Goal: Task Accomplishment & Management: Manage account settings

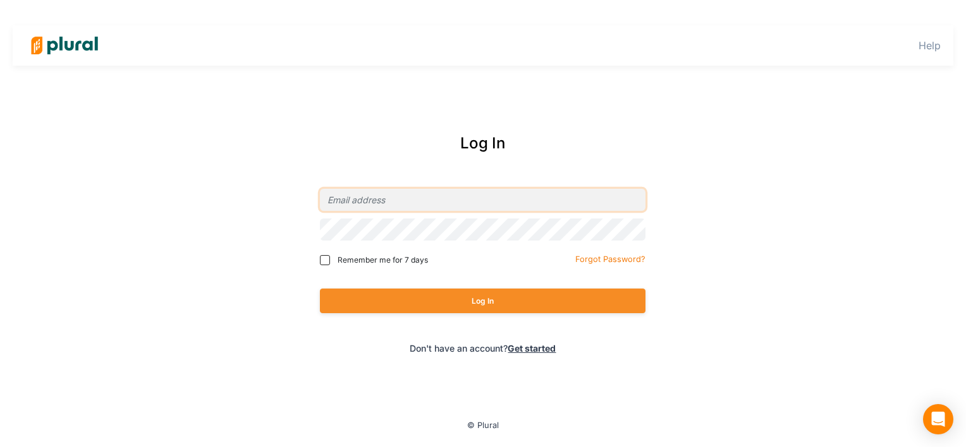
type input "[EMAIL_ADDRESS][DOMAIN_NAME]"
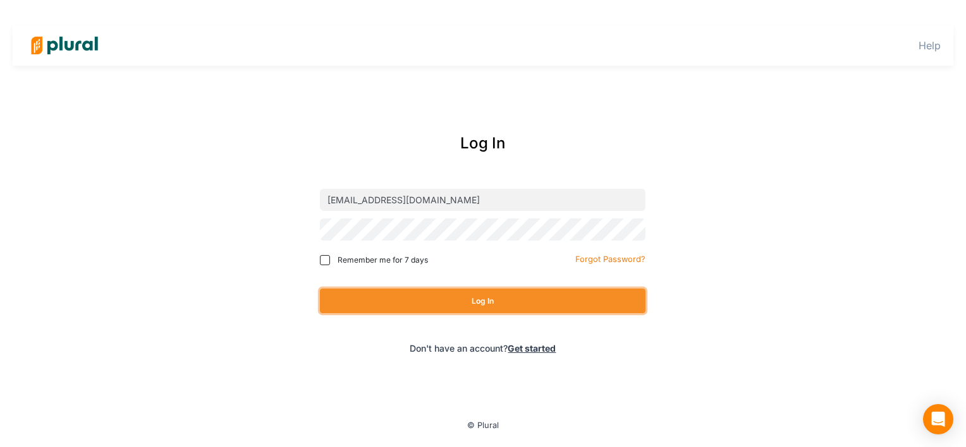
click at [441, 303] on button "Log In" at bounding box center [482, 301] width 325 height 25
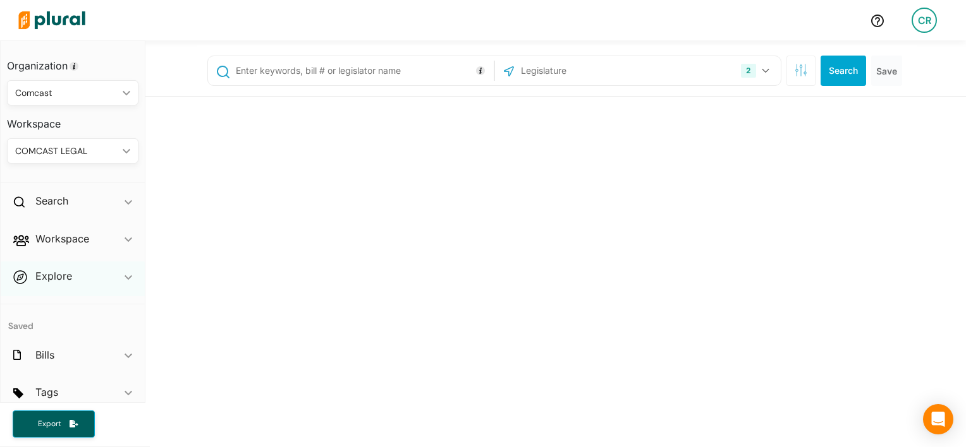
scroll to position [47, 0]
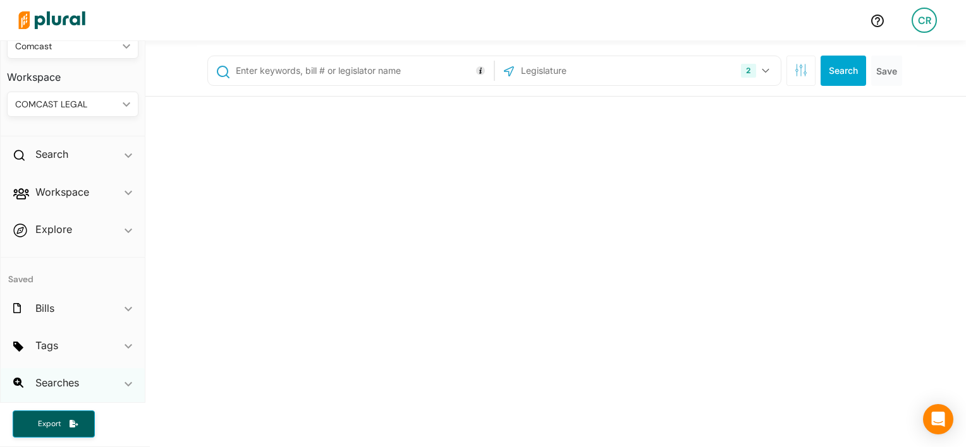
click at [83, 384] on div "Searches ic_keyboard_arrow_down" at bounding box center [73, 385] width 144 height 34
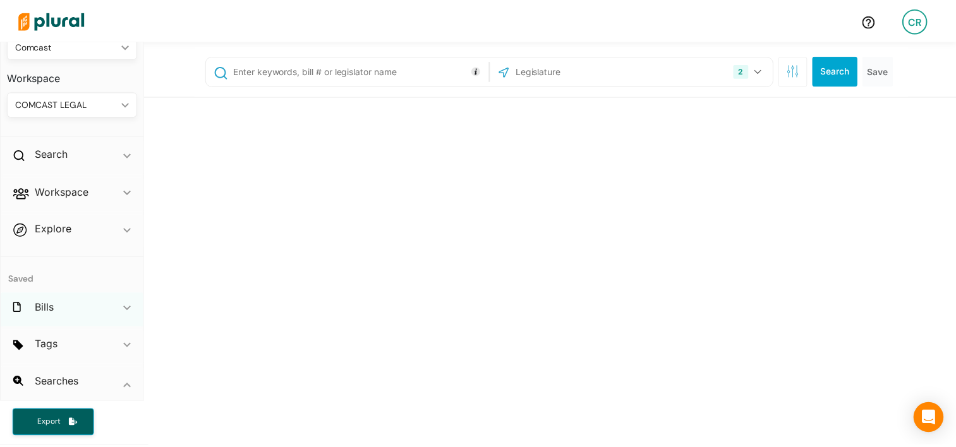
scroll to position [166, 0]
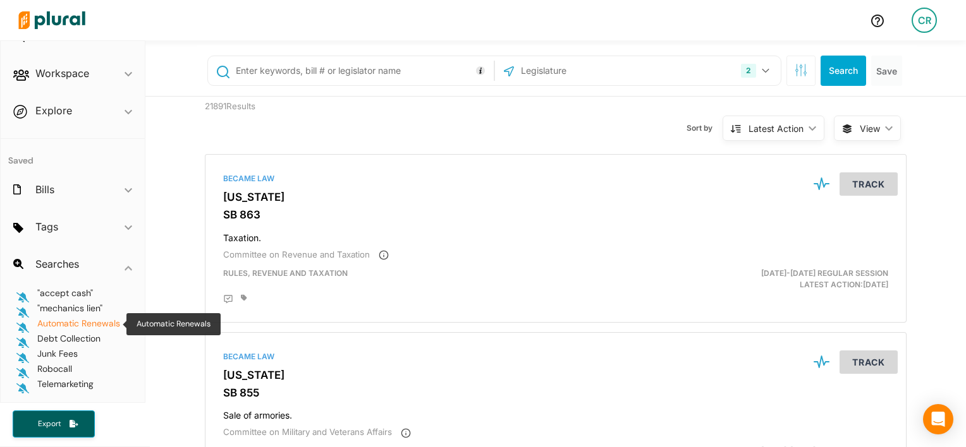
click at [96, 326] on span "Automatic Renewals" at bounding box center [78, 323] width 83 height 11
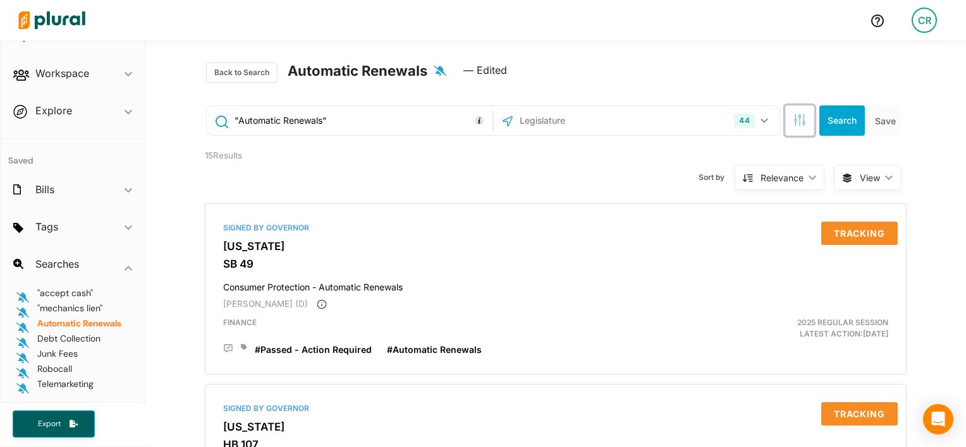
click at [802, 116] on button "button" at bounding box center [799, 121] width 29 height 30
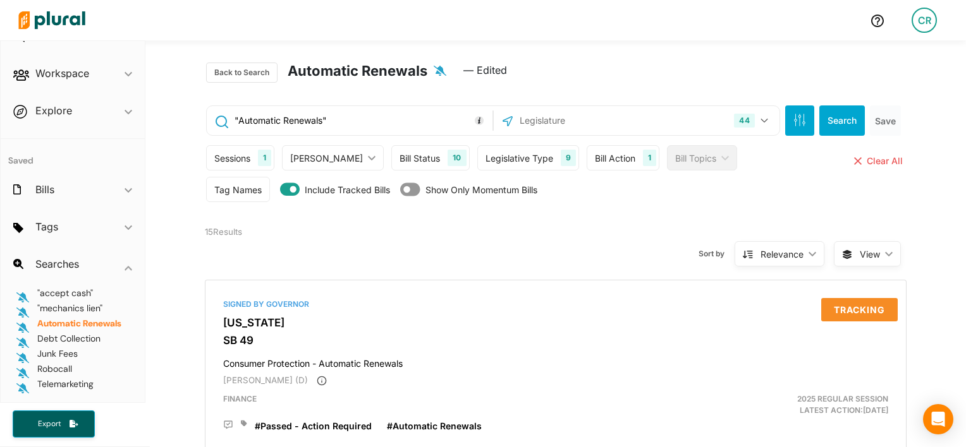
click at [286, 189] on icon at bounding box center [290, 190] width 20 height 18
click at [829, 113] on button "Search" at bounding box center [842, 121] width 46 height 30
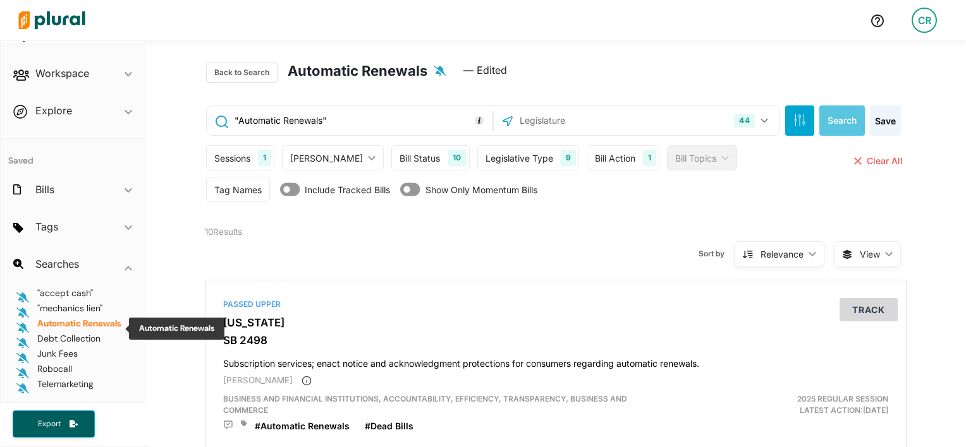
click at [82, 327] on span "Automatic Renewals" at bounding box center [79, 323] width 84 height 11
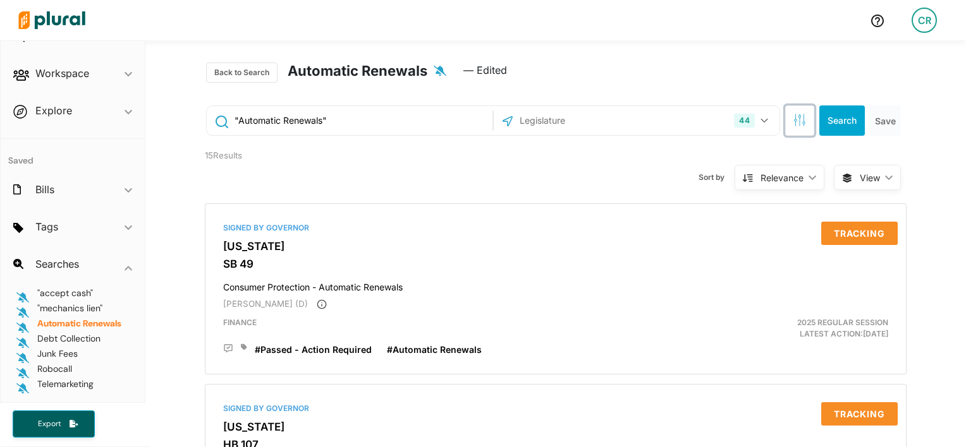
click at [793, 119] on icon "button" at bounding box center [799, 120] width 13 height 13
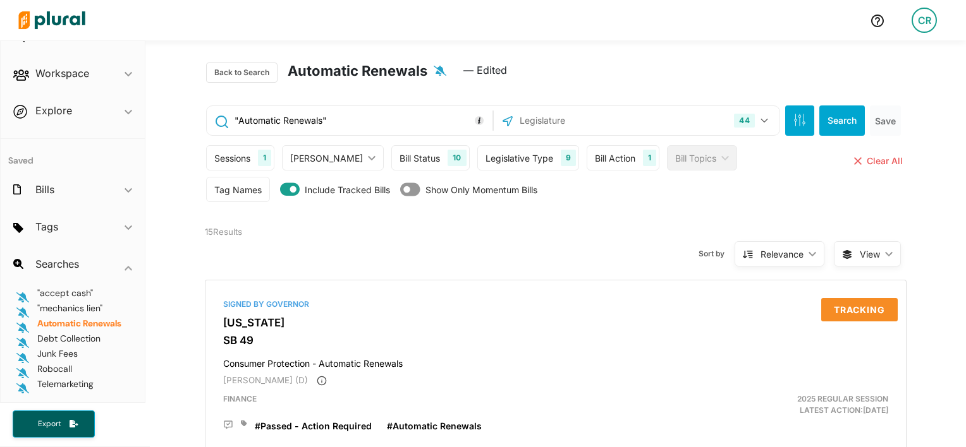
click at [289, 188] on icon at bounding box center [290, 190] width 20 height 18
click at [834, 123] on button "Search" at bounding box center [842, 121] width 46 height 30
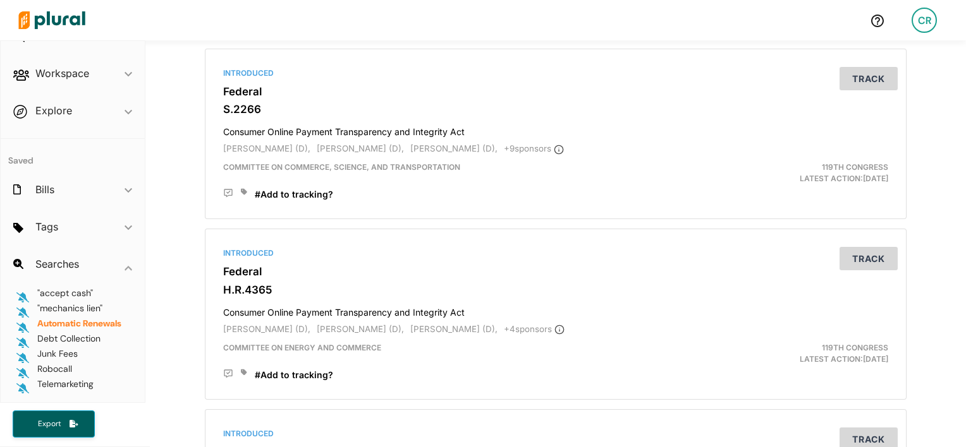
scroll to position [773, 0]
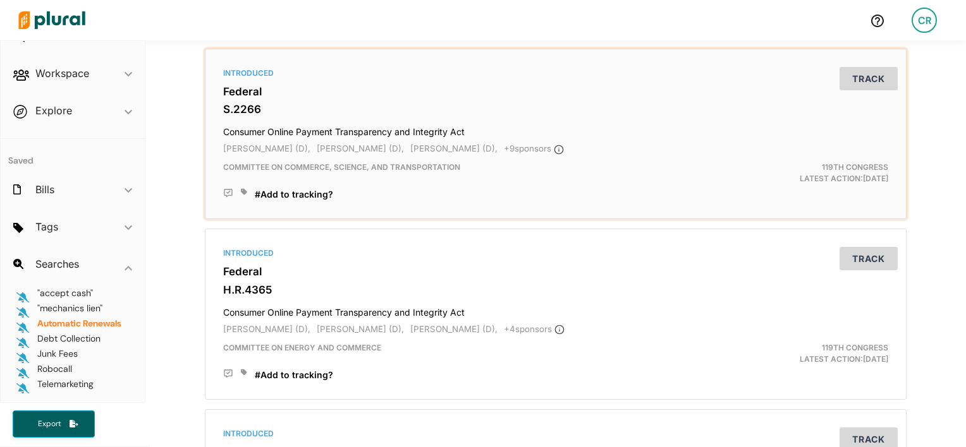
click at [243, 96] on h3 "Federal" at bounding box center [555, 91] width 665 height 13
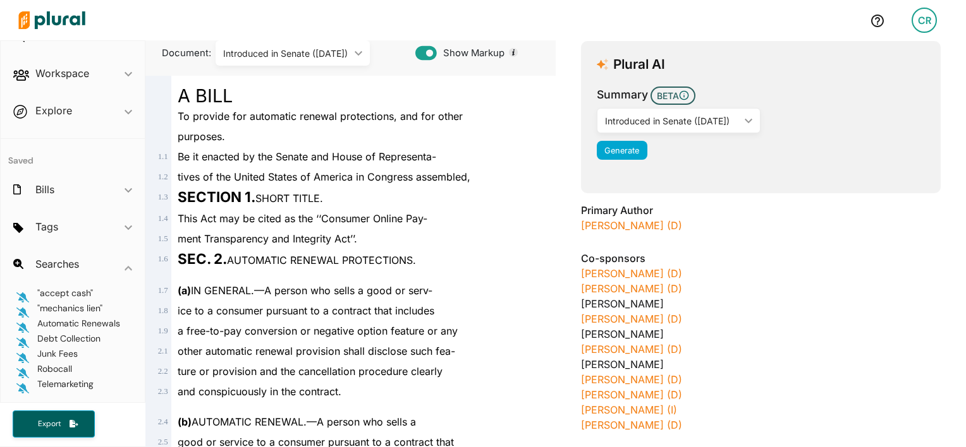
scroll to position [133, 0]
click at [629, 149] on span "Generate" at bounding box center [621, 149] width 35 height 9
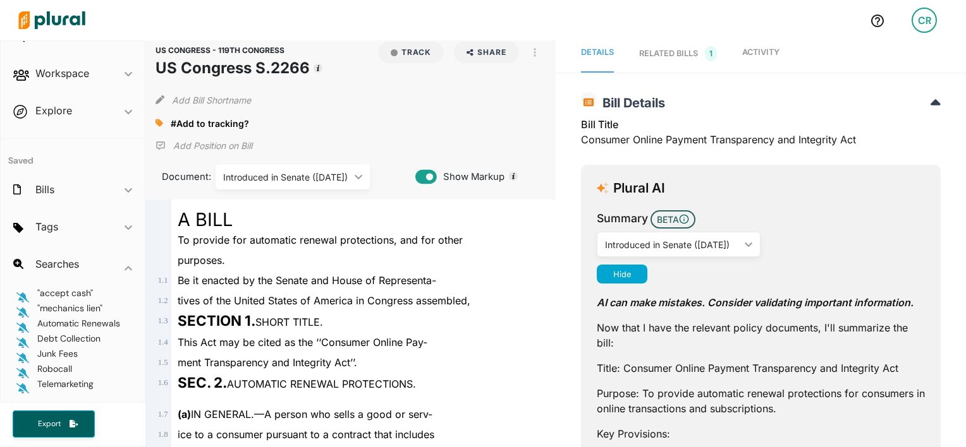
scroll to position [0, 0]
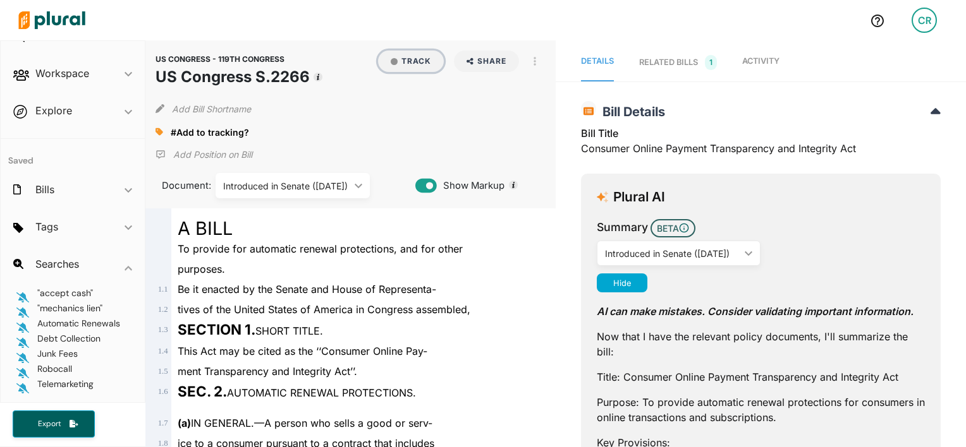
click at [401, 63] on button "Track" at bounding box center [411, 61] width 66 height 21
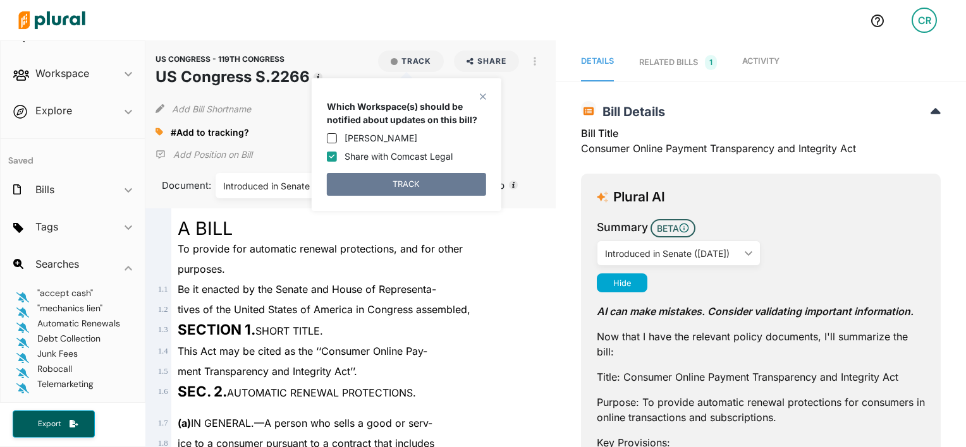
click at [379, 181] on button "TRACK" at bounding box center [406, 184] width 159 height 23
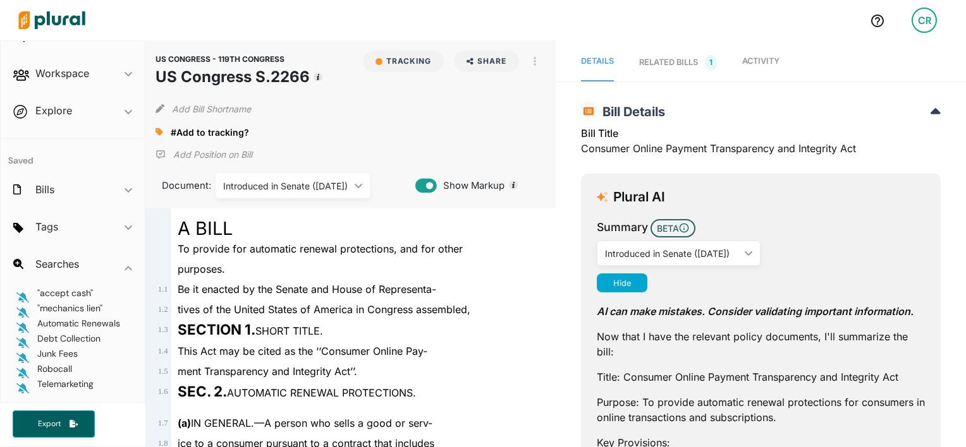
click at [157, 133] on icon at bounding box center [159, 132] width 8 height 8
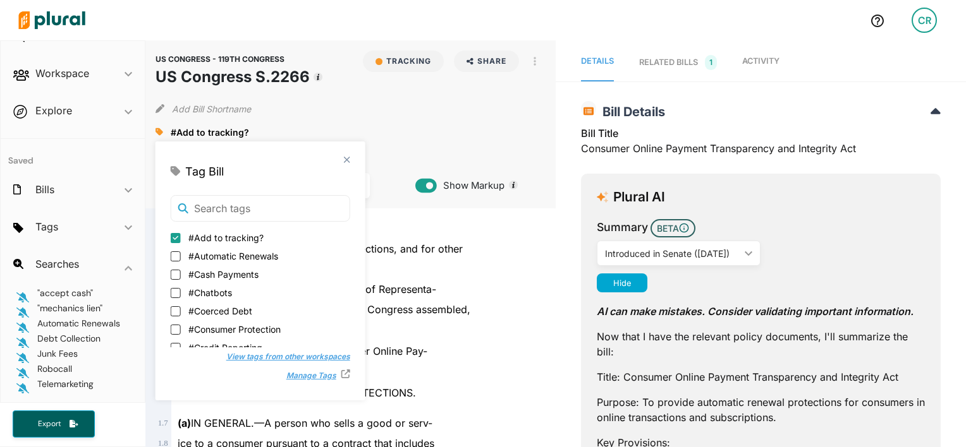
click at [175, 240] on input "#Add to tracking?" at bounding box center [176, 238] width 10 height 10
checkbox input "false"
click at [187, 255] on label "#Automatic Renewals" at bounding box center [260, 256] width 179 height 13
click at [181, 255] on input "#Automatic Renewals" at bounding box center [176, 257] width 10 height 10
checkbox input "true"
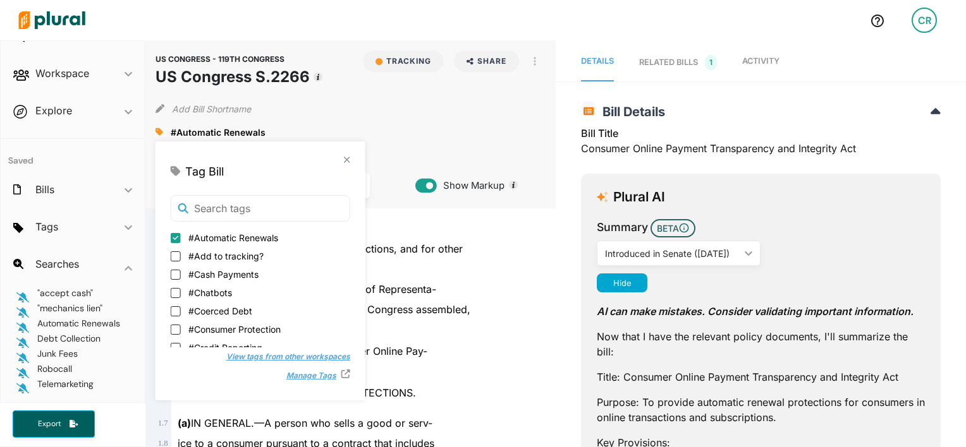
click at [498, 283] on div "Be it enacted by the Senate and House of Representa-" at bounding box center [356, 289] width 370 height 20
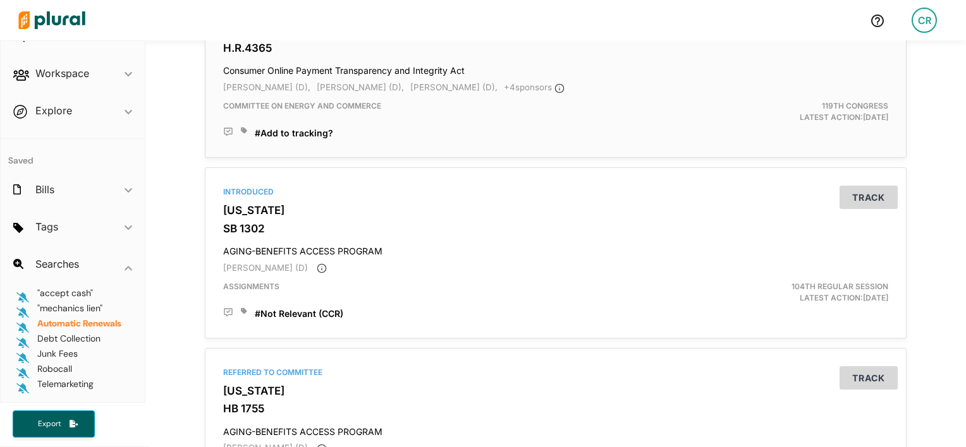
scroll to position [641, 0]
